Goal: Task Accomplishment & Management: Complete application form

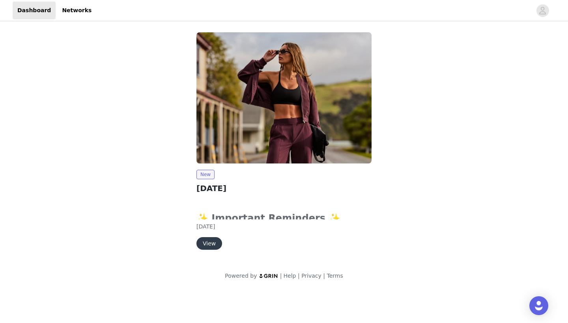
click at [207, 240] on button "View" at bounding box center [209, 243] width 26 height 13
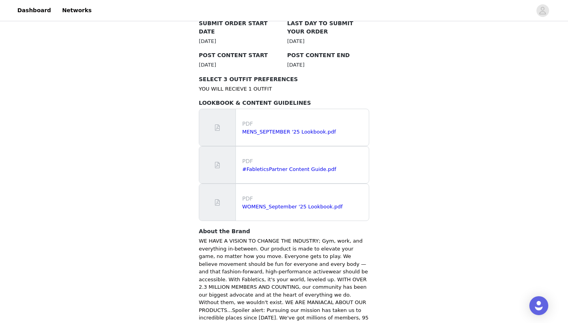
scroll to position [424, 0]
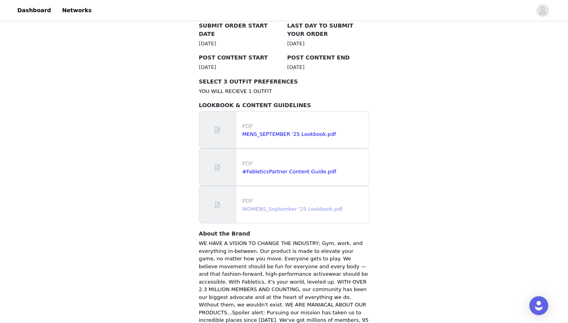
click at [302, 206] on link "WOMENS_September '25 Lookbook.pdf" at bounding box center [292, 209] width 101 height 6
click at [301, 169] on link "#FableticsPartner Content Guide.pdf" at bounding box center [289, 172] width 94 height 6
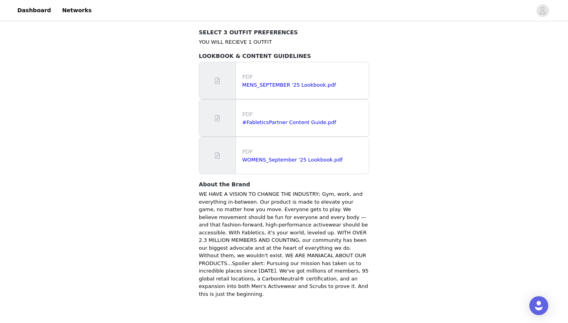
scroll to position [473, 0]
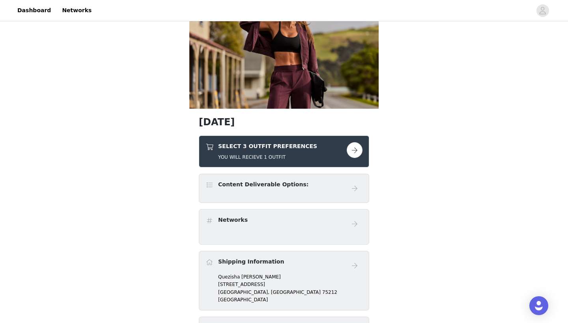
scroll to position [58, 0]
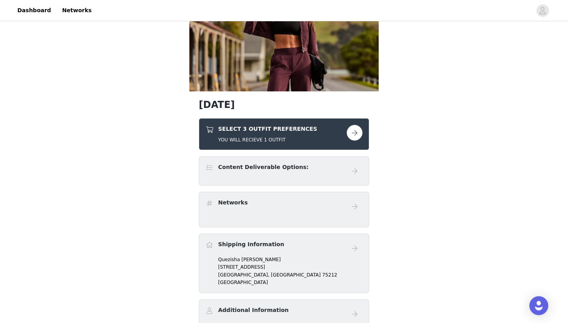
click at [356, 134] on button "button" at bounding box center [355, 133] width 16 height 16
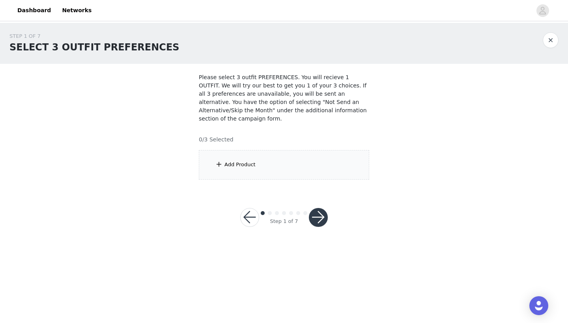
click at [282, 173] on div "Add Product" at bounding box center [284, 165] width 170 height 30
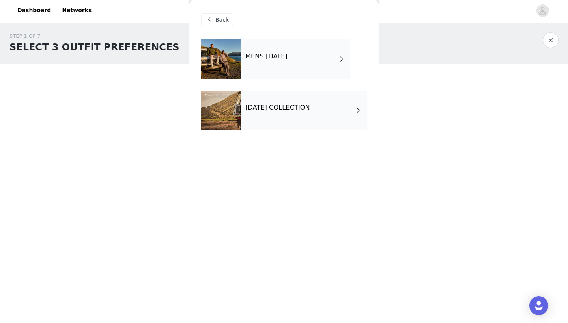
click at [292, 102] on div "SEPTEMBER 2025 COLLECTION" at bounding box center [303, 110] width 126 height 39
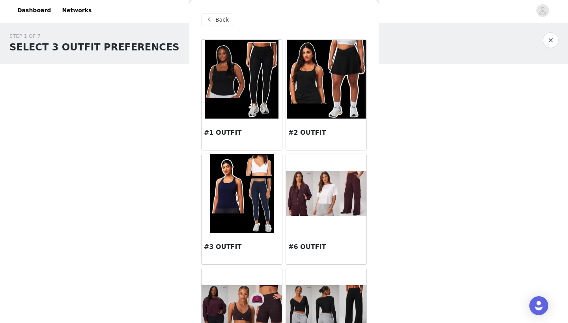
click at [281, 35] on div "Back" at bounding box center [284, 19] width 166 height 39
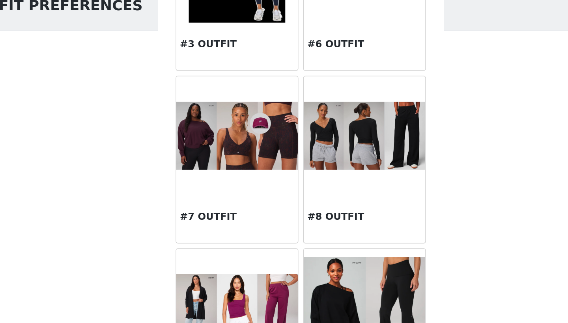
scroll to position [188, 0]
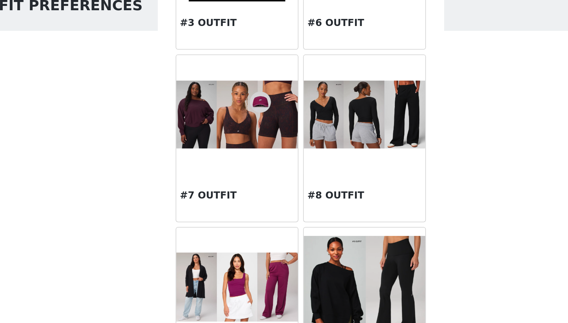
click at [201, 97] on img at bounding box center [241, 119] width 80 height 45
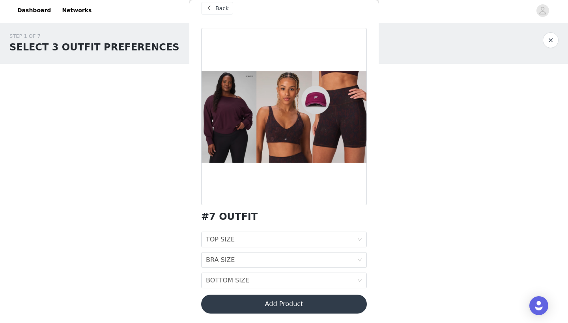
scroll to position [11, 0]
click at [244, 241] on div "TOP SIZE TOP SIZE" at bounding box center [281, 239] width 151 height 15
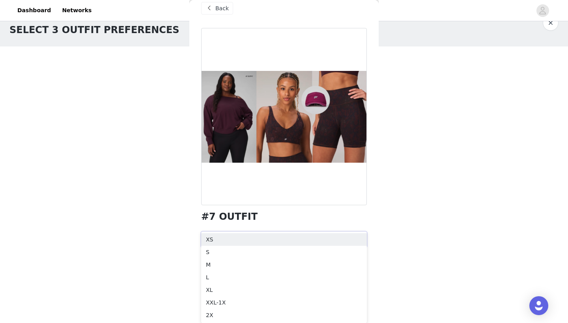
scroll to position [17, 0]
click at [251, 199] on div at bounding box center [284, 116] width 166 height 177
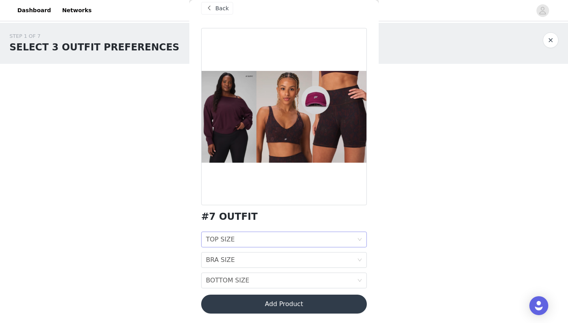
scroll to position [0, 0]
click at [259, 241] on div "TOP SIZE TOP SIZE" at bounding box center [281, 239] width 151 height 15
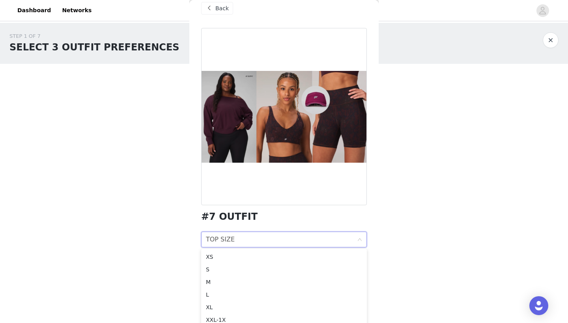
click at [271, 201] on div at bounding box center [284, 116] width 166 height 177
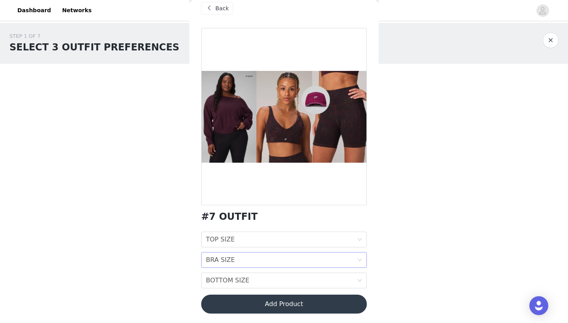
click at [250, 260] on div "BRA SIZE BRA SIZE" at bounding box center [281, 260] width 151 height 15
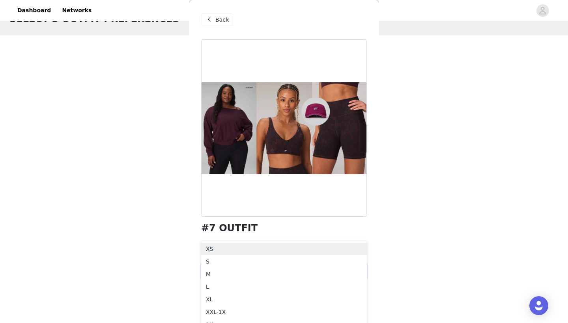
click at [245, 203] on div at bounding box center [284, 127] width 166 height 177
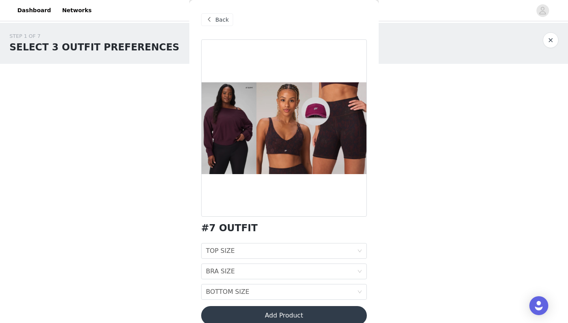
click at [219, 20] on span "Back" at bounding box center [221, 20] width 13 height 8
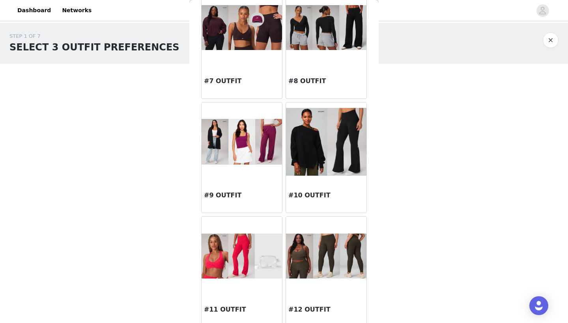
scroll to position [137, 0]
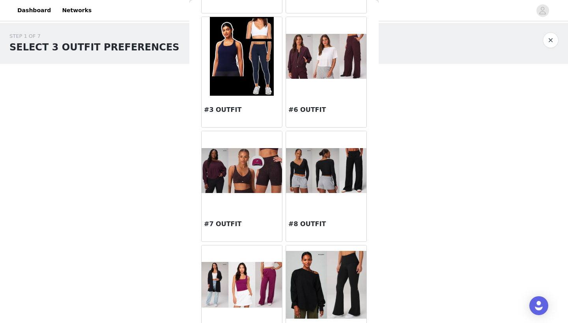
click at [257, 184] on img at bounding box center [241, 170] width 80 height 45
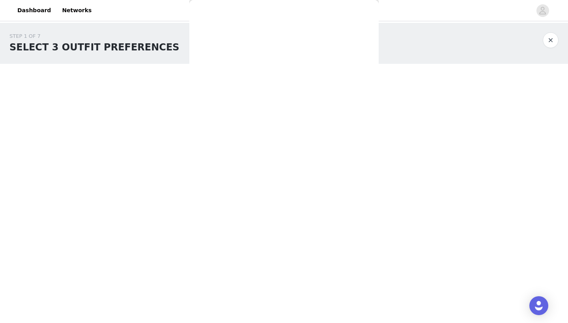
scroll to position [11, 0]
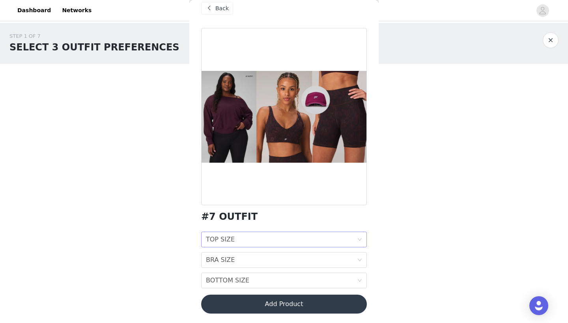
click at [284, 237] on div "TOP SIZE TOP SIZE" at bounding box center [281, 239] width 151 height 15
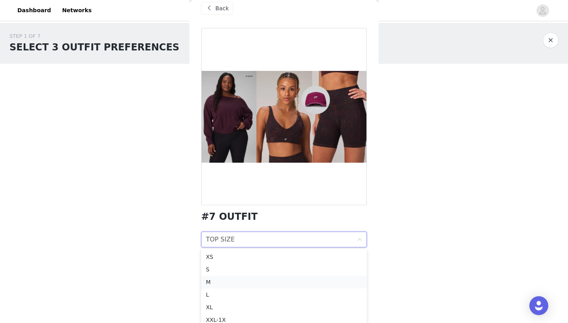
click at [275, 280] on div "M" at bounding box center [284, 282] width 156 height 9
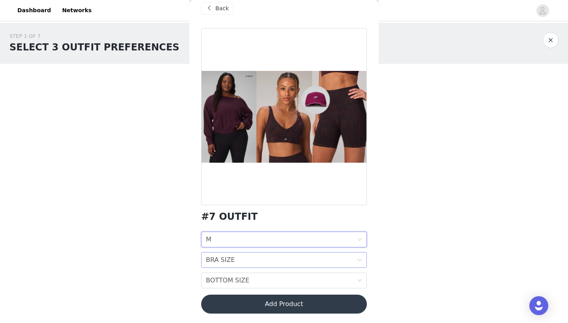
click at [274, 262] on div "BRA SIZE BRA SIZE" at bounding box center [281, 260] width 151 height 15
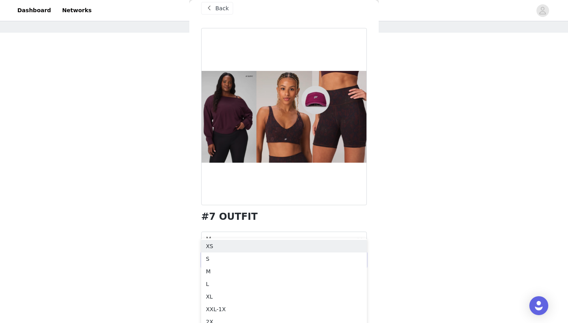
scroll to position [31, 0]
click at [271, 268] on div "M" at bounding box center [284, 271] width 156 height 9
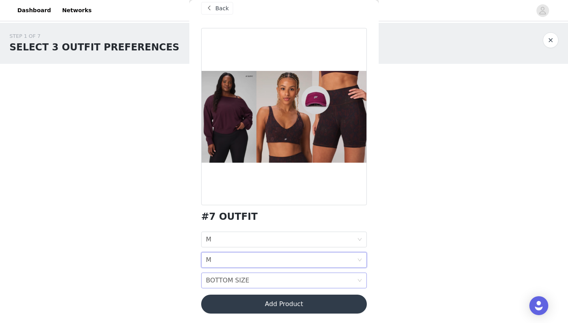
scroll to position [0, 0]
click at [266, 280] on div "BOTTOM SIZE BOTTOM SIZE" at bounding box center [281, 280] width 151 height 15
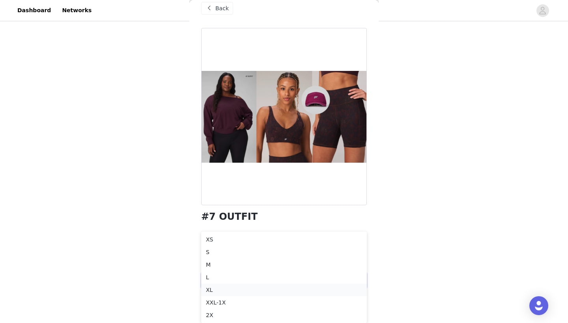
scroll to position [58, 0]
click at [258, 276] on div "L" at bounding box center [284, 277] width 156 height 9
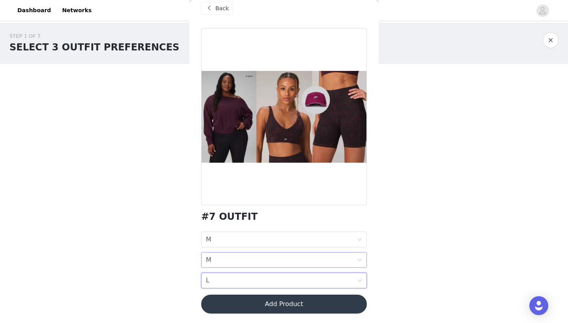
scroll to position [0, 0]
click at [259, 261] on div "BRA SIZE M" at bounding box center [281, 260] width 151 height 15
click at [283, 176] on div at bounding box center [284, 116] width 166 height 177
click at [255, 258] on div "BRA SIZE M" at bounding box center [281, 260] width 151 height 15
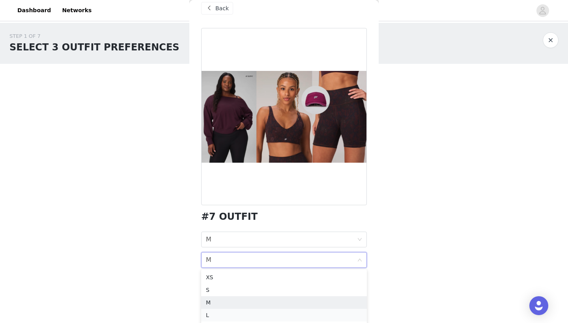
click at [237, 317] on div "L" at bounding box center [284, 315] width 156 height 9
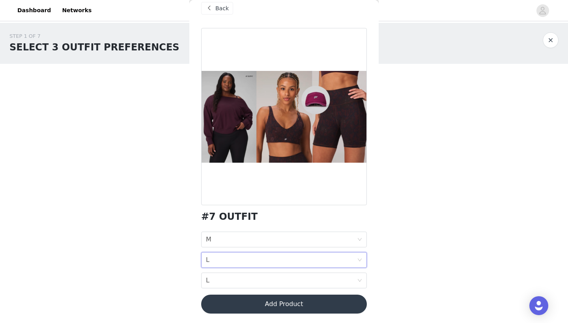
click at [278, 213] on div "#7 OUTFIT" at bounding box center [284, 217] width 166 height 11
click at [272, 311] on button "Add Product" at bounding box center [284, 304] width 166 height 19
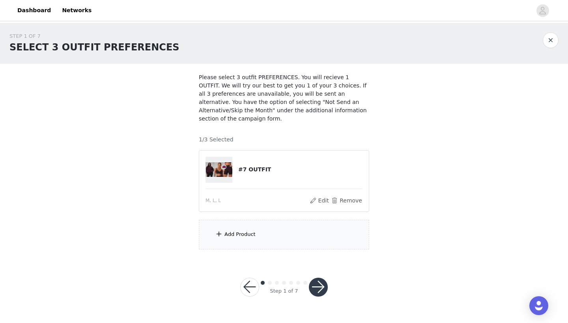
click at [276, 239] on div "Add Product" at bounding box center [284, 235] width 170 height 30
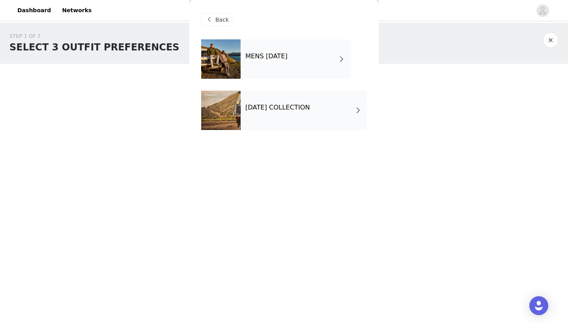
click at [291, 124] on div "SEPTEMBER 2025 COLLECTION" at bounding box center [303, 110] width 126 height 39
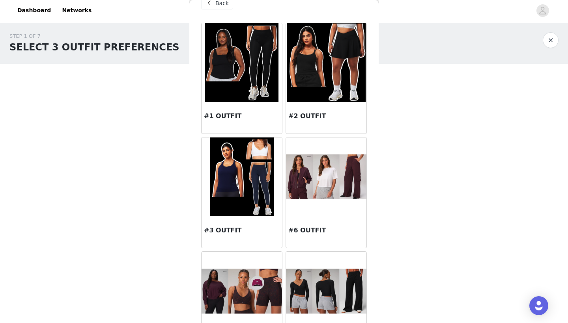
scroll to position [14, 0]
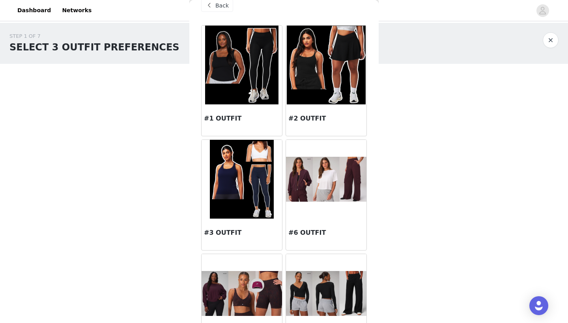
click at [319, 73] on img at bounding box center [326, 65] width 78 height 79
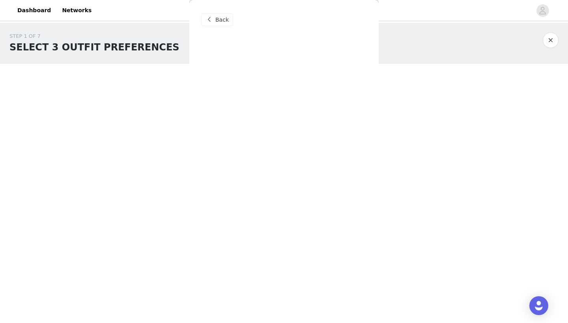
scroll to position [0, 0]
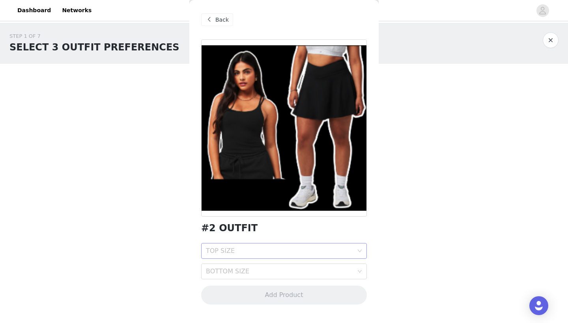
click at [262, 254] on div "TOP SIZE" at bounding box center [279, 251] width 147 height 8
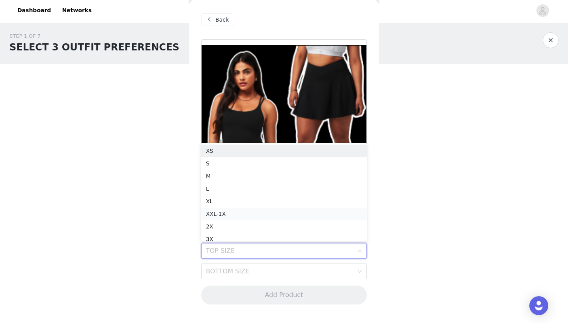
scroll to position [4, 0]
click at [224, 170] on div "M" at bounding box center [284, 172] width 156 height 9
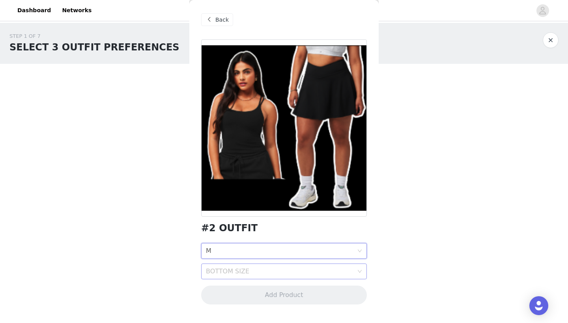
click at [239, 266] on div "BOTTOM SIZE" at bounding box center [281, 271] width 151 height 15
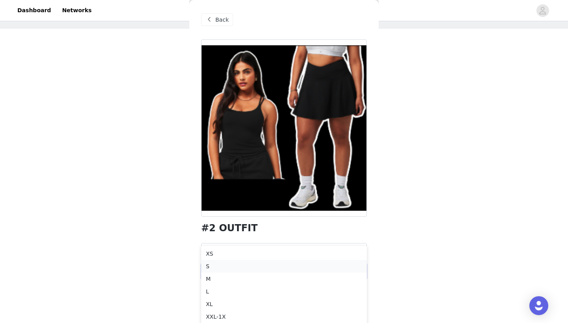
scroll to position [37, 0]
click at [232, 291] on div "L" at bounding box center [284, 289] width 156 height 9
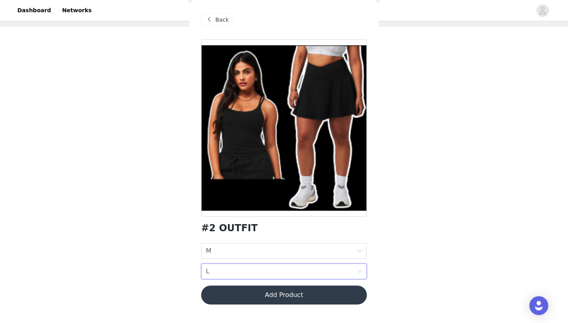
scroll to position [0, 0]
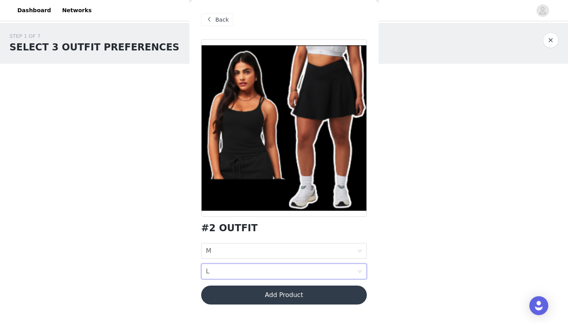
click at [248, 294] on button "Add Product" at bounding box center [284, 295] width 166 height 19
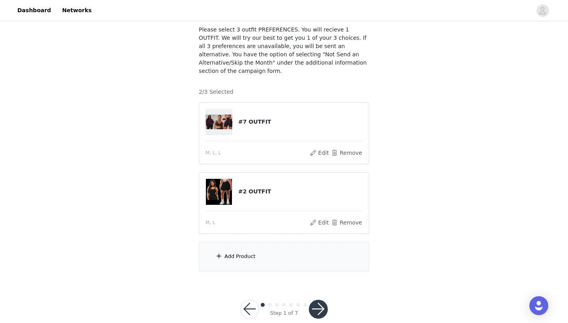
scroll to position [61, 0]
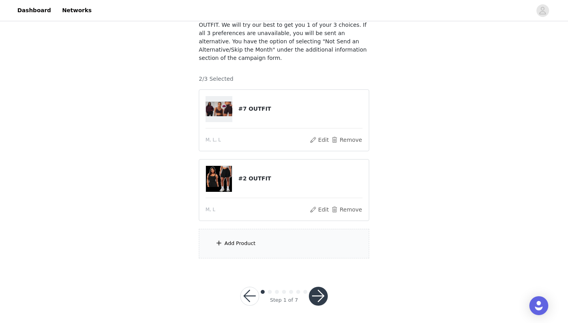
click at [263, 244] on div "Add Product" at bounding box center [284, 244] width 170 height 30
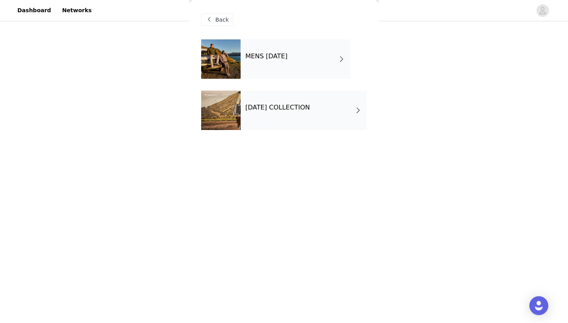
click at [282, 131] on div "MENS SEPTEMBER 2025 SEPTEMBER 2025 COLLECTION" at bounding box center [284, 90] width 166 height 103
click at [283, 111] on h4 "SEPTEMBER 2025 COLLECTION" at bounding box center [277, 107] width 65 height 7
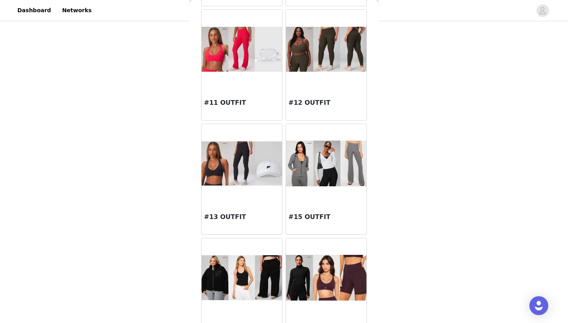
scroll to position [488, 0]
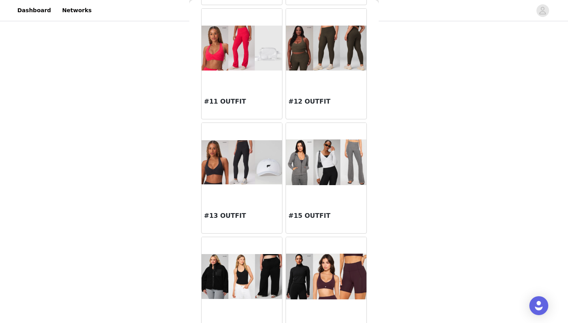
click at [337, 190] on div at bounding box center [326, 162] width 80 height 79
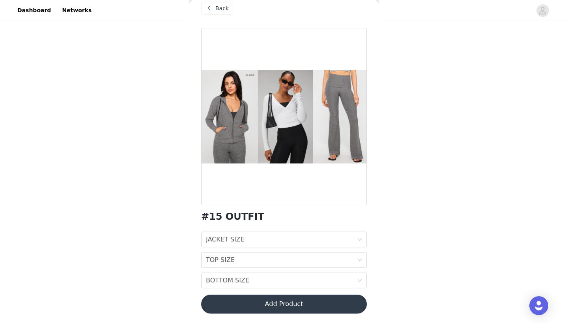
scroll to position [11, 0]
click at [254, 239] on div "JACKET SIZE JACKET SIZE" at bounding box center [281, 239] width 151 height 15
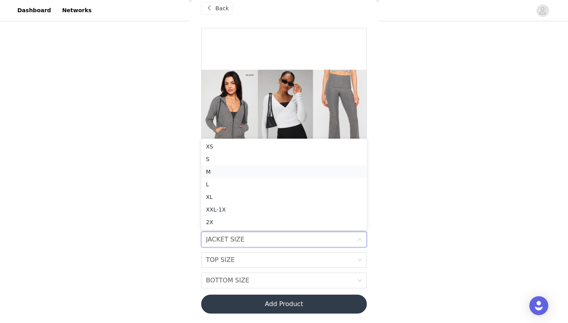
click at [232, 172] on div "M" at bounding box center [284, 172] width 156 height 9
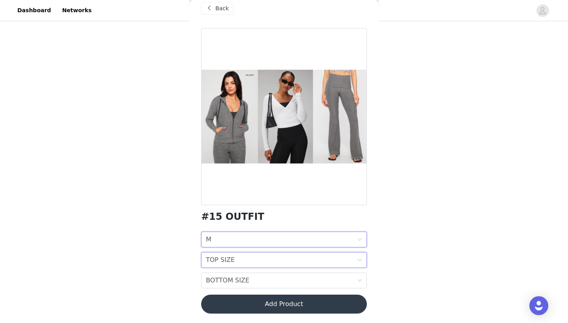
click at [241, 255] on div "TOP SIZE TOP SIZE" at bounding box center [281, 260] width 151 height 15
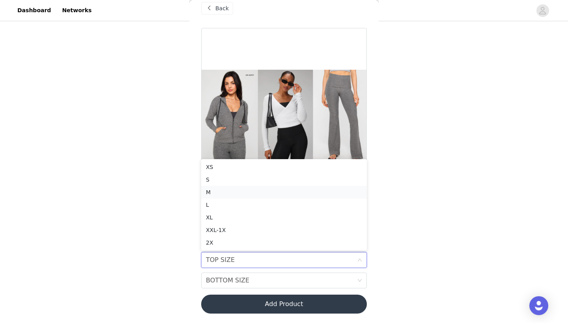
click at [217, 196] on div "M" at bounding box center [284, 192] width 156 height 9
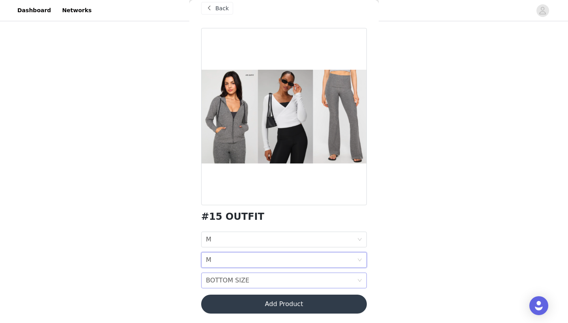
click at [233, 282] on div "BOTTOM SIZE" at bounding box center [227, 280] width 43 height 15
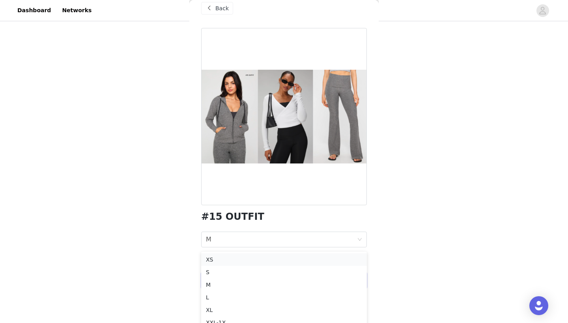
scroll to position [101, 0]
click at [221, 297] on div "L" at bounding box center [284, 297] width 156 height 9
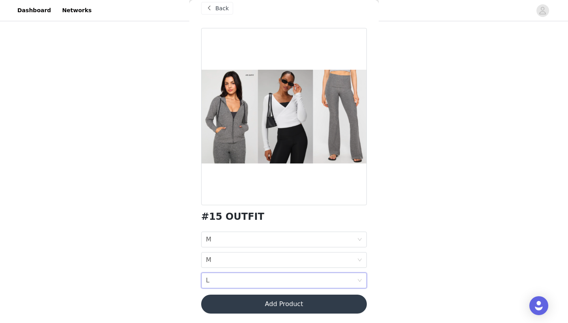
scroll to position [62, 0]
click at [248, 308] on button "Add Product" at bounding box center [284, 304] width 166 height 19
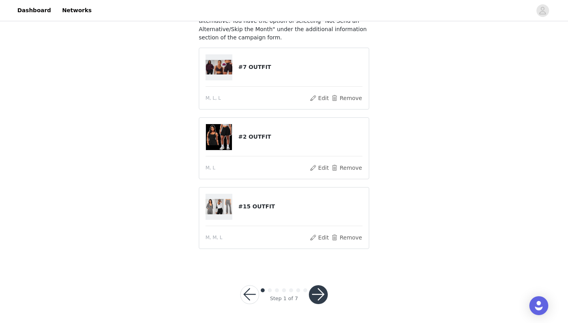
scroll to position [81, 0]
click at [322, 289] on button "button" at bounding box center [318, 295] width 19 height 19
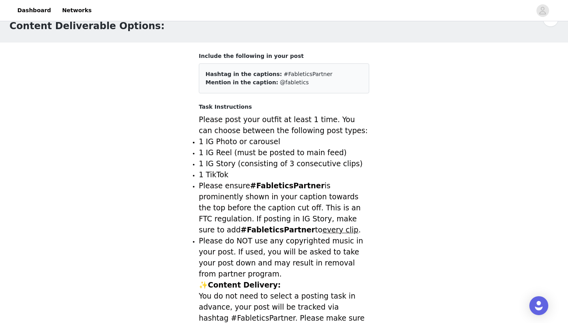
scroll to position [29, 0]
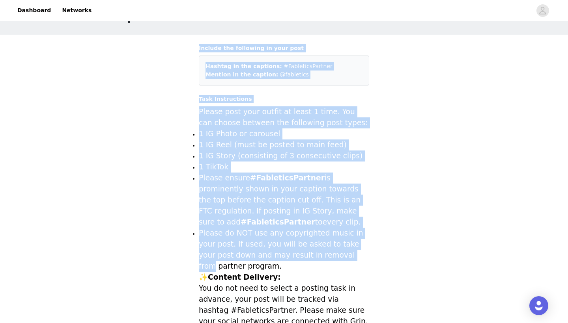
drag, startPoint x: 198, startPoint y: 48, endPoint x: 318, endPoint y: 246, distance: 231.9
click at [318, 246] on section "Include the following in your post Hashtag in the captions: #FableticsPartner M…" at bounding box center [283, 310] width 189 height 550
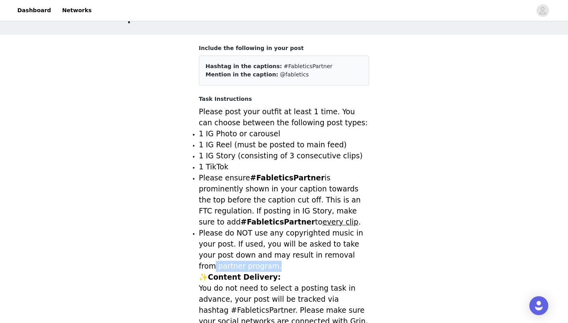
drag, startPoint x: 318, startPoint y: 246, endPoint x: 326, endPoint y: 265, distance: 20.4
click at [326, 265] on li "Please do NOT use any copyrighted music in your post. If used, you will be aske…" at bounding box center [284, 250] width 170 height 44
click at [325, 264] on li "Please do NOT use any copyrighted music in your post. If used, you will be aske…" at bounding box center [284, 250] width 170 height 44
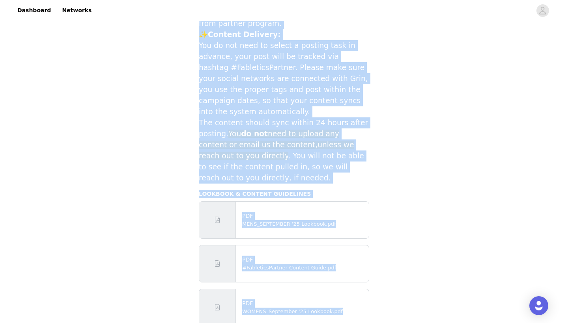
scroll to position [278, 0]
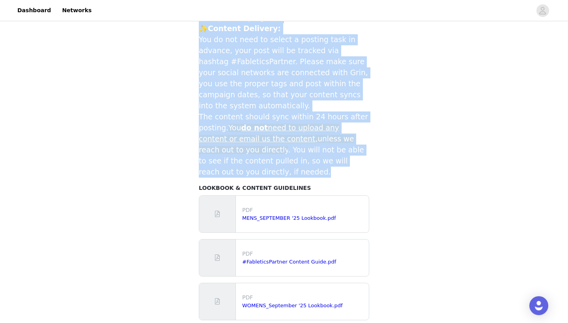
drag, startPoint x: 198, startPoint y: 47, endPoint x: 352, endPoint y: 164, distance: 193.6
click at [352, 164] on section "Include the following in your post Hashtag in the captions: #FableticsPartner M…" at bounding box center [283, 61] width 189 height 550
copy div "Include the following in your post Hashtag in the captions: #FableticsPartner M…"
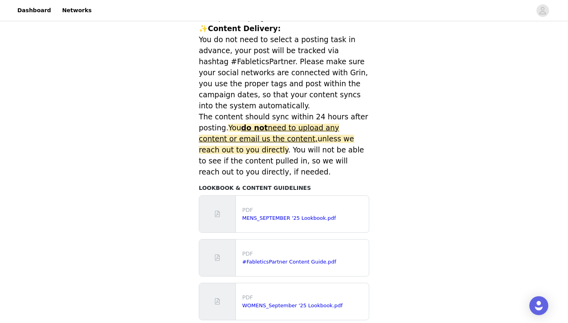
click at [340, 125] on span "You do not need to upload any content or email us the content, unless we reach …" at bounding box center [276, 139] width 155 height 30
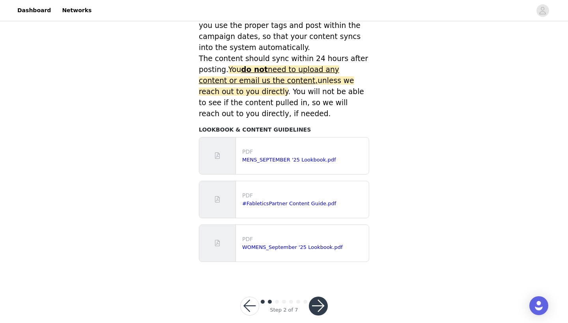
scroll to position [336, 0]
click at [317, 297] on button "button" at bounding box center [318, 306] width 19 height 19
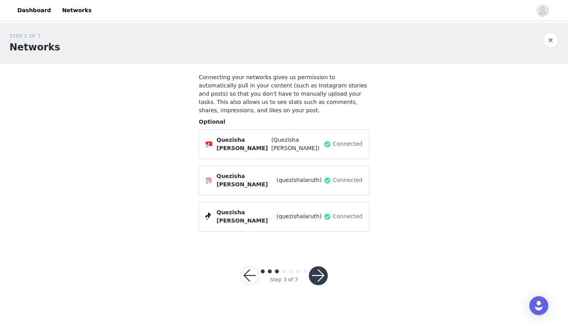
click at [318, 267] on button "button" at bounding box center [318, 276] width 19 height 19
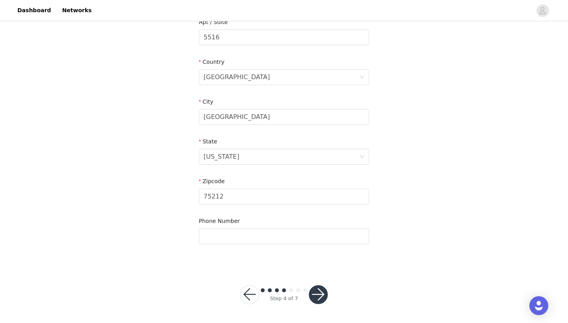
scroll to position [214, 0]
type input "9165176330"
click at [400, 235] on div "STEP 4 OF 7 Shipping Information Email quezishalaruth@gmail.com First Name Quez…" at bounding box center [284, 38] width 568 height 458
click at [321, 291] on button "button" at bounding box center [318, 295] width 19 height 19
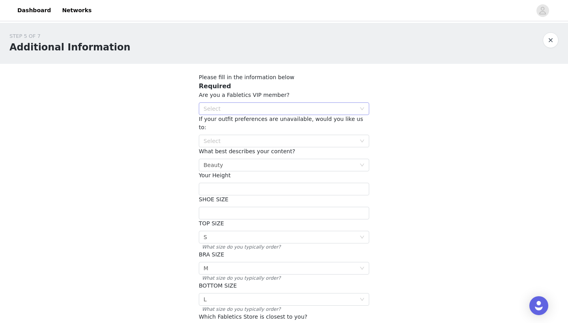
click at [288, 110] on div "Select" at bounding box center [279, 109] width 152 height 8
click at [296, 112] on div "Select" at bounding box center [279, 109] width 152 height 8
click at [291, 120] on li "YES" at bounding box center [284, 124] width 170 height 13
click at [339, 137] on div "Select" at bounding box center [279, 141] width 152 height 8
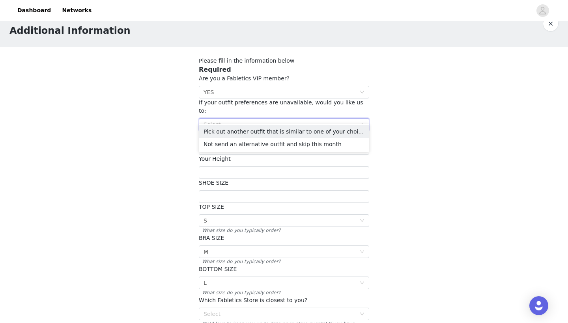
scroll to position [17, 0]
click at [359, 127] on li "Pick out another outfit that is similar to one of your choices" at bounding box center [284, 131] width 170 height 13
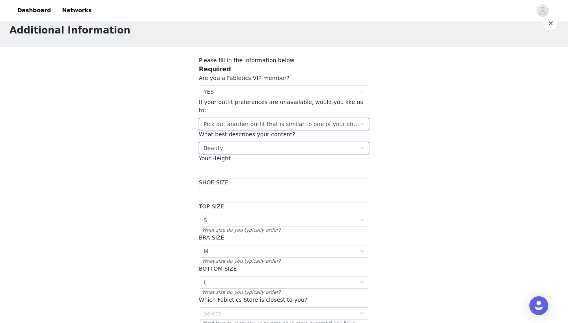
click at [360, 146] on icon "icon: down" at bounding box center [362, 148] width 5 height 5
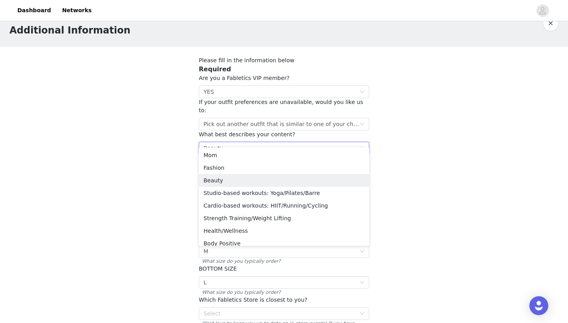
click at [360, 146] on icon "icon: down" at bounding box center [362, 149] width 5 height 6
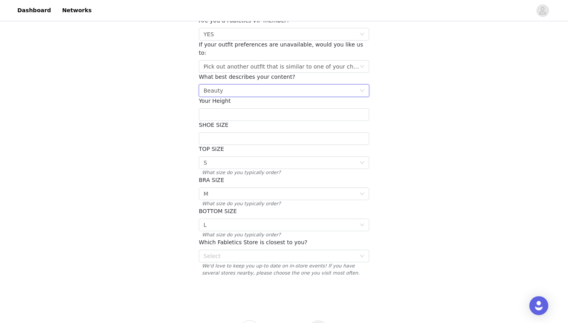
scroll to position [77, 0]
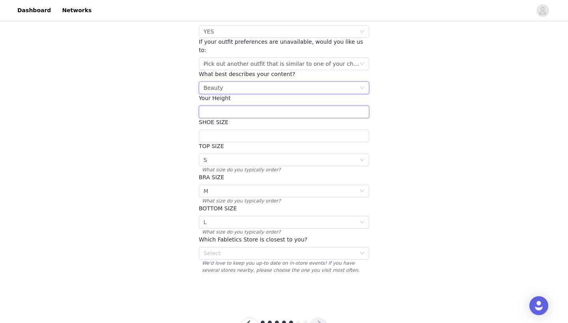
click at [339, 106] on input "text" at bounding box center [284, 112] width 170 height 13
type input "5'6"
click at [316, 130] on input "text" at bounding box center [284, 136] width 170 height 13
type input "8"
click at [300, 154] on div "Select S" at bounding box center [281, 160] width 156 height 12
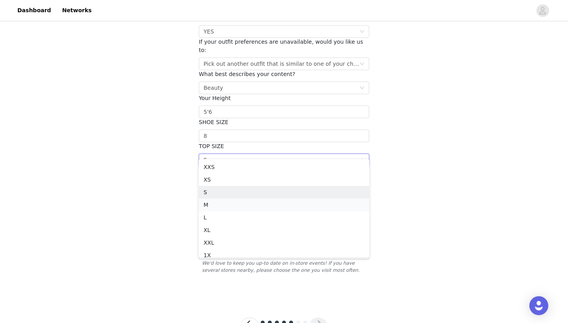
click at [278, 203] on li "M" at bounding box center [284, 205] width 170 height 13
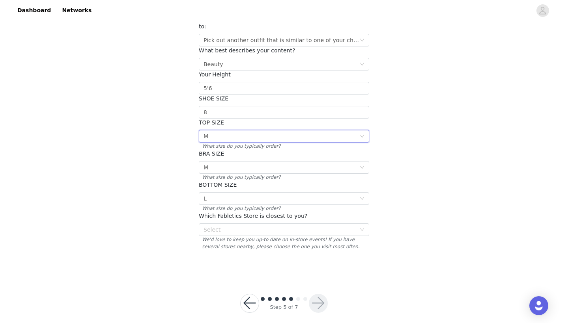
scroll to position [101, 0]
click at [292, 226] on div "Select" at bounding box center [279, 230] width 152 height 8
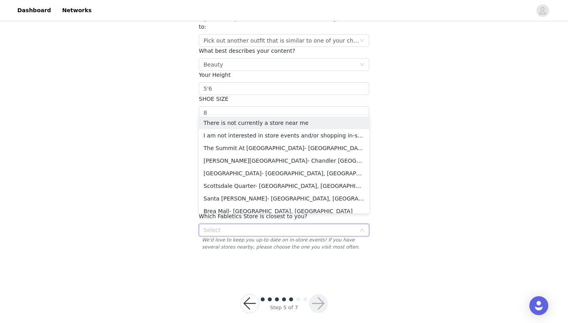
click at [292, 226] on div "Select" at bounding box center [279, 230] width 152 height 8
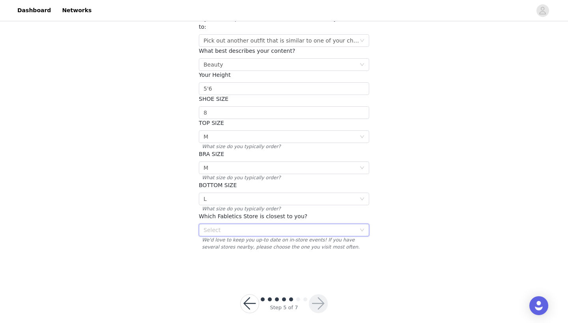
click at [292, 226] on div "Select" at bounding box center [279, 230] width 152 height 8
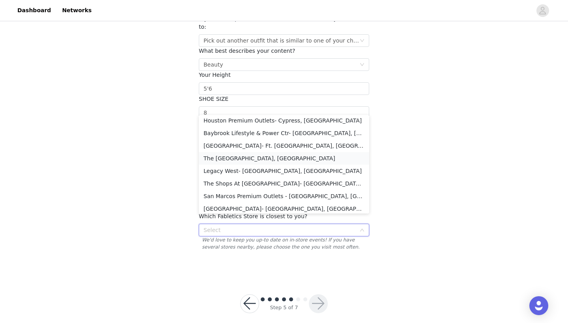
scroll to position [1178, 0]
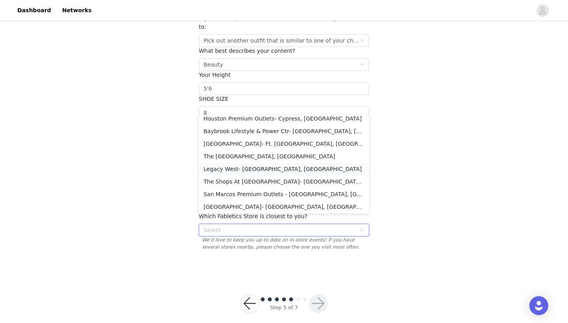
click at [261, 167] on li "Legacy West- Plano, TX" at bounding box center [284, 169] width 170 height 13
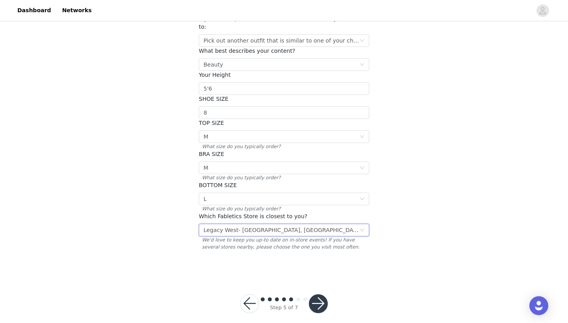
click at [315, 294] on button "button" at bounding box center [318, 303] width 19 height 19
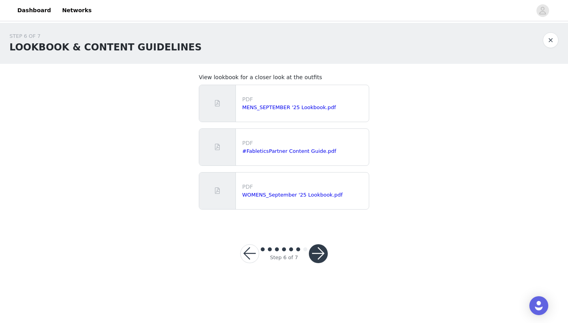
click at [322, 251] on button "button" at bounding box center [318, 253] width 19 height 19
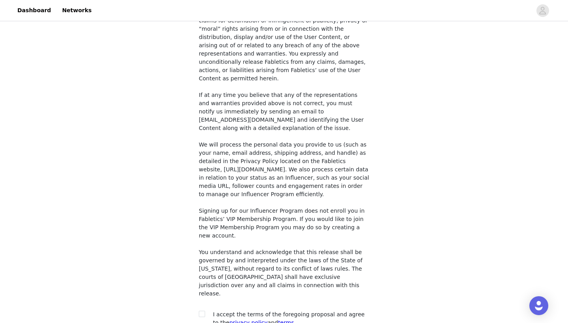
scroll to position [571, 0]
click at [203, 311] on input "checkbox" at bounding box center [202, 314] width 6 height 6
checkbox input "true"
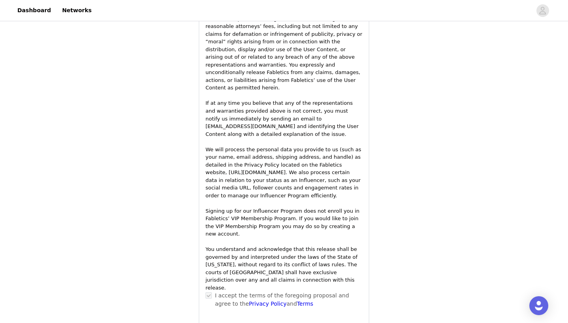
scroll to position [1137, 0]
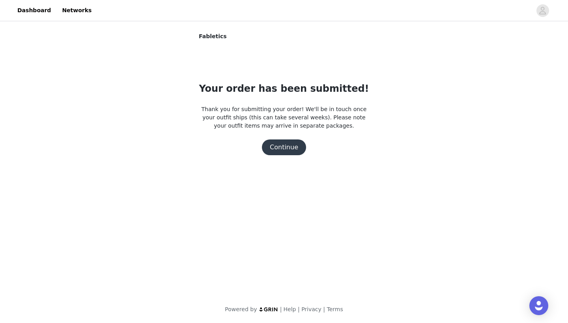
click at [289, 145] on button "Continue" at bounding box center [284, 148] width 44 height 16
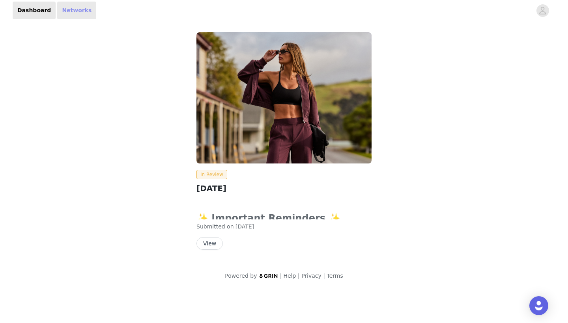
click at [76, 14] on link "Networks" at bounding box center [76, 11] width 39 height 18
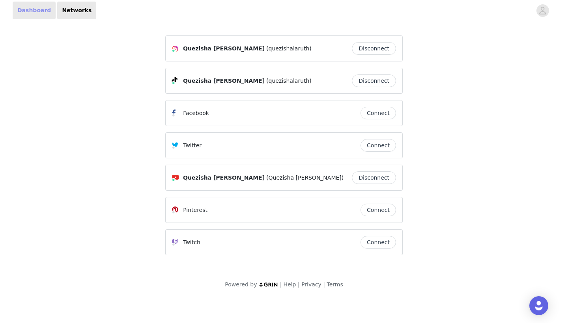
click at [47, 13] on link "Dashboard" at bounding box center [34, 11] width 43 height 18
